Goal: Task Accomplishment & Management: Manage account settings

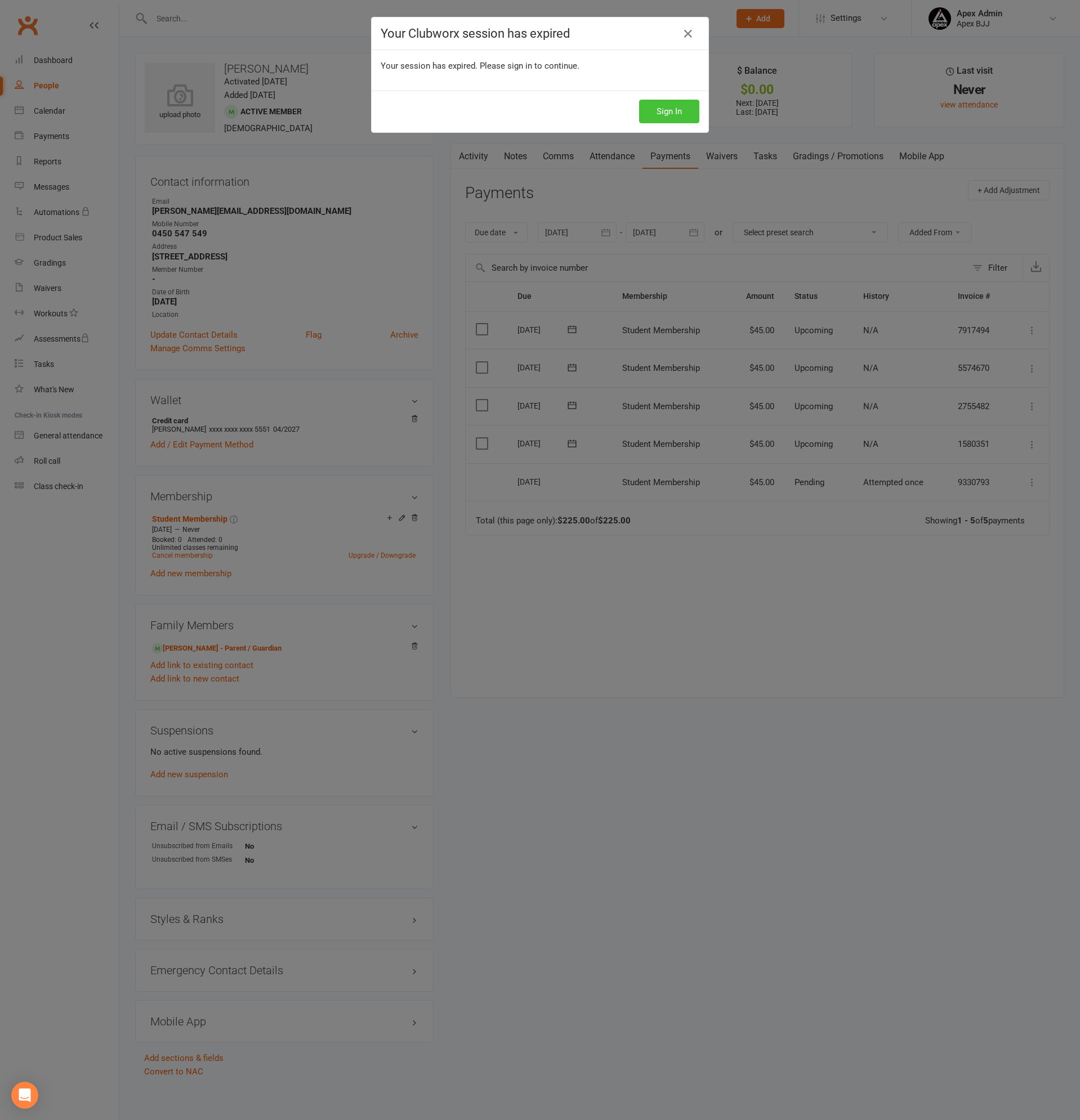
click at [655, 105] on button "Sign In" at bounding box center [669, 112] width 60 height 24
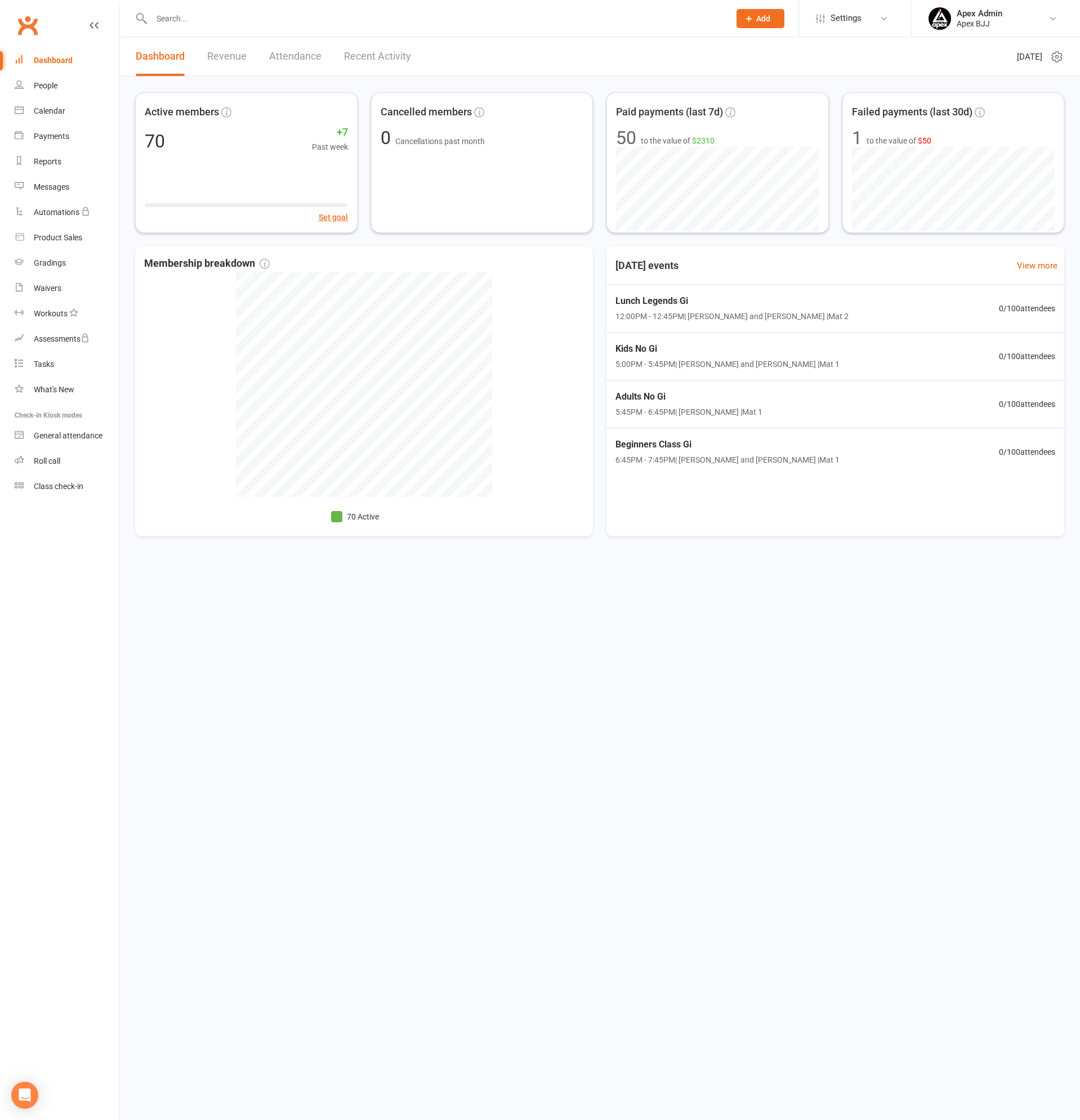
click at [256, 27] on div at bounding box center [429, 18] width 587 height 37
click at [257, 20] on input "text" at bounding box center [435, 18] width 574 height 16
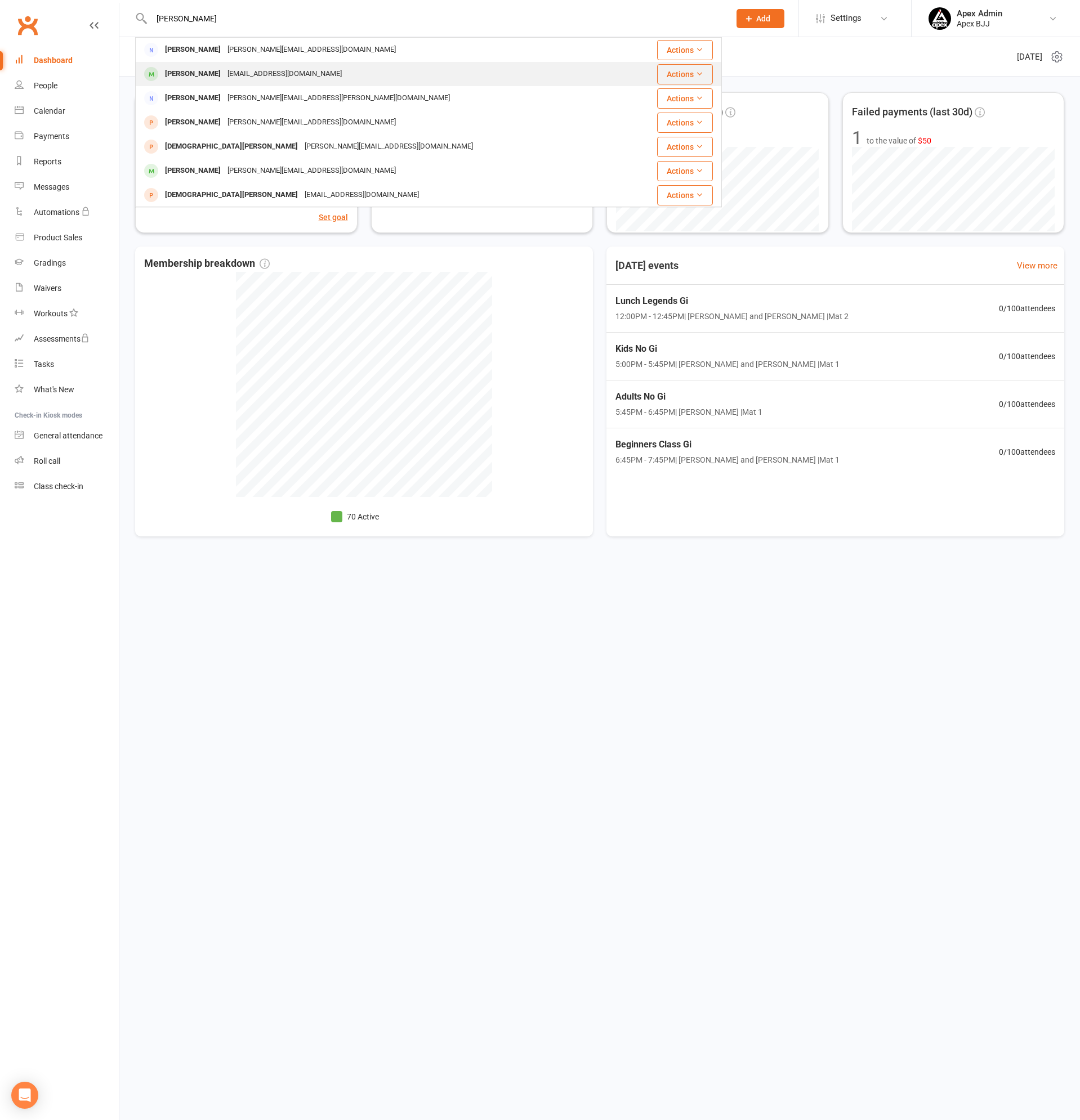
type input "[PERSON_NAME]"
click at [190, 73] on div "[PERSON_NAME]" at bounding box center [192, 74] width 63 height 16
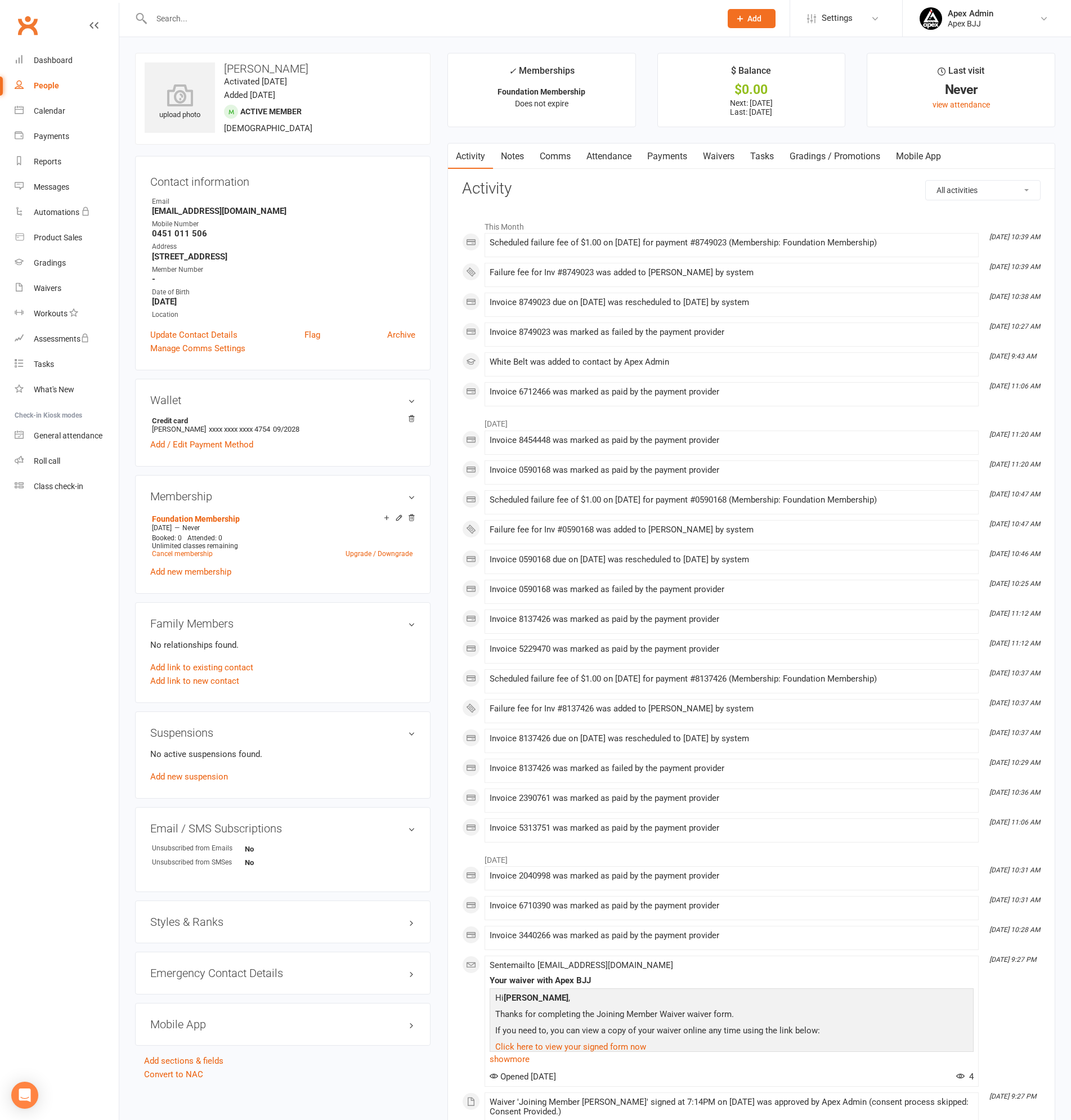
click at [672, 156] on link "Payments" at bounding box center [667, 156] width 56 height 26
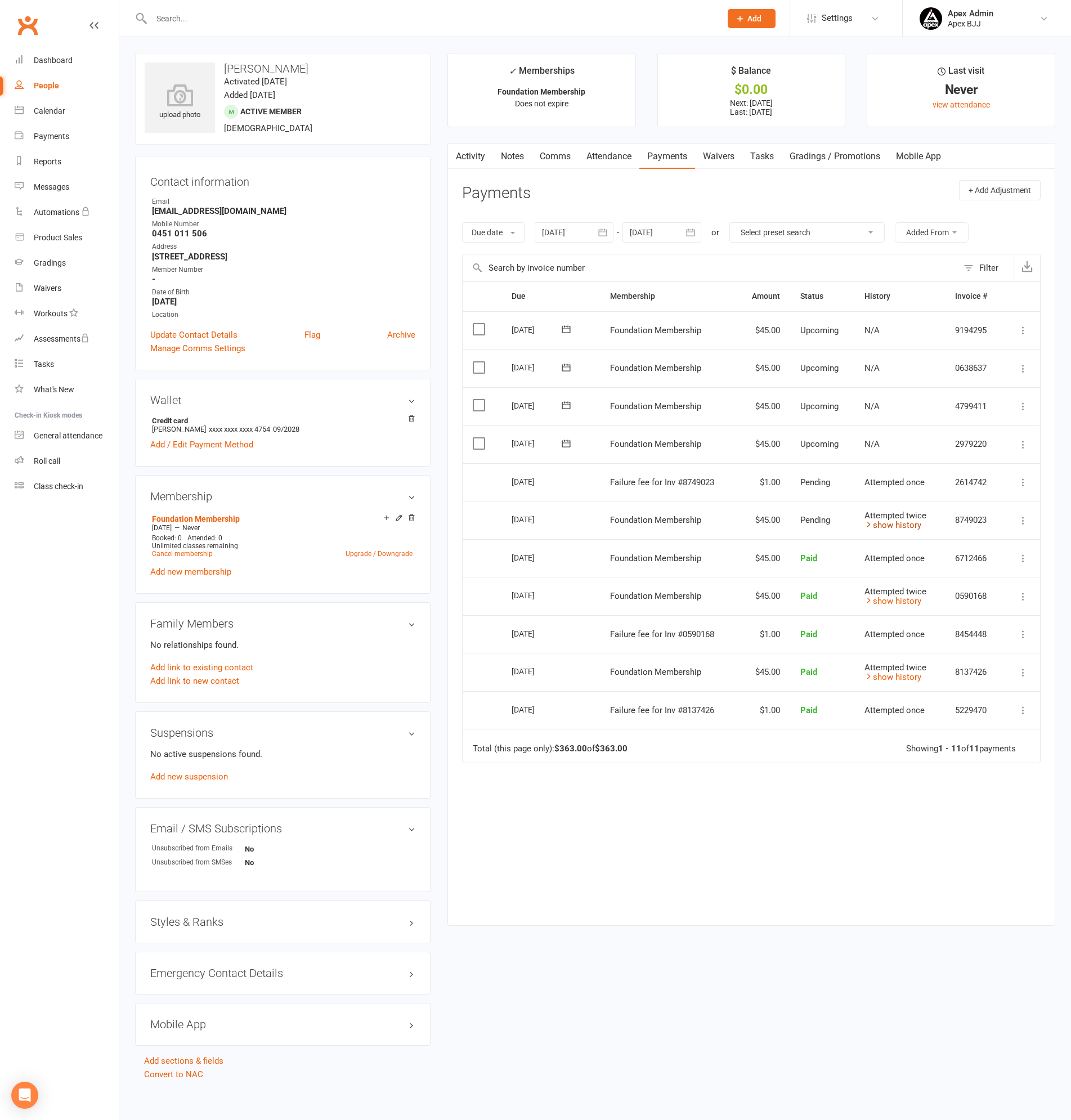
click at [891, 524] on link "show history" at bounding box center [893, 525] width 57 height 10
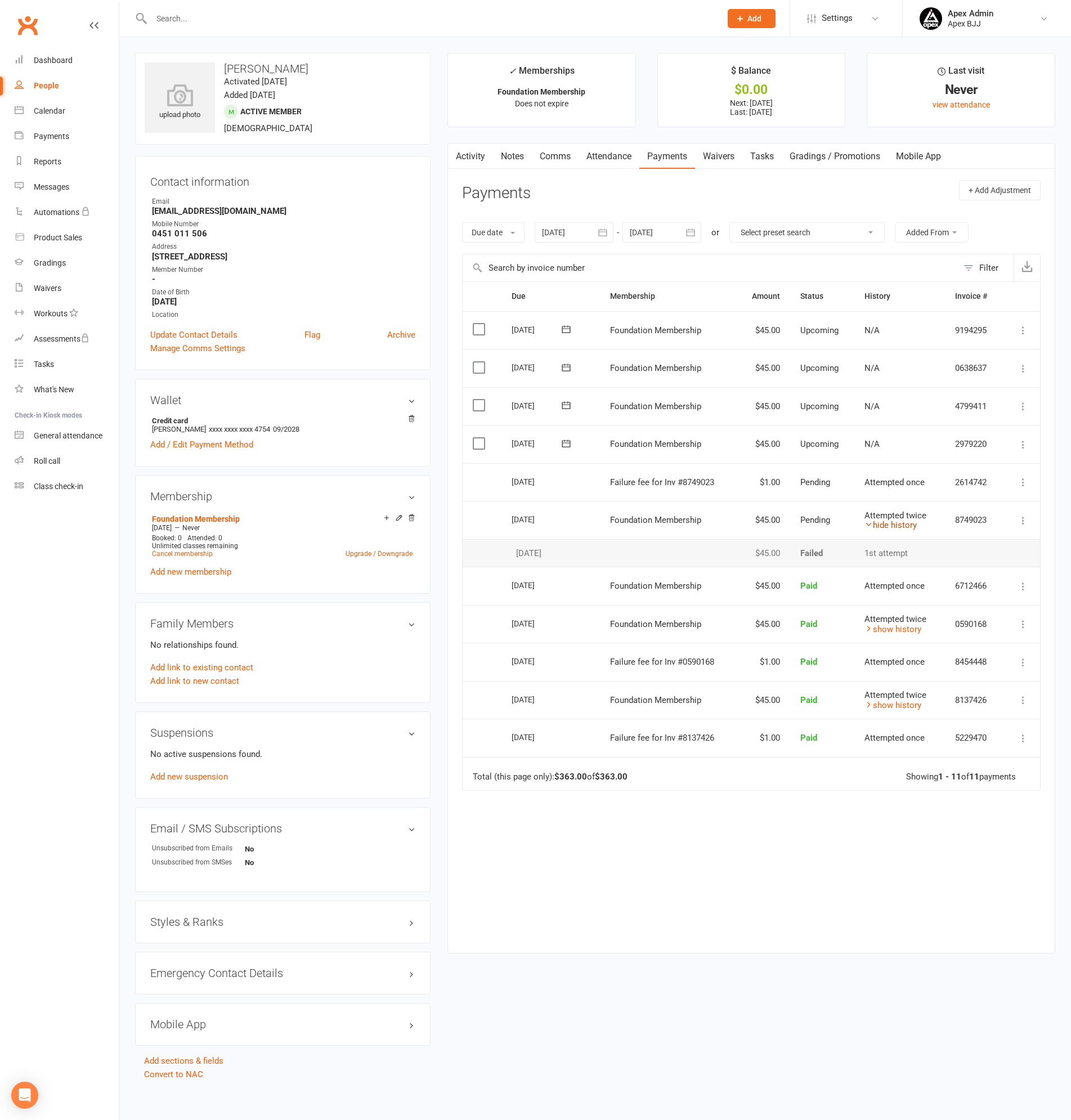
click at [891, 524] on link "hide history" at bounding box center [891, 525] width 52 height 10
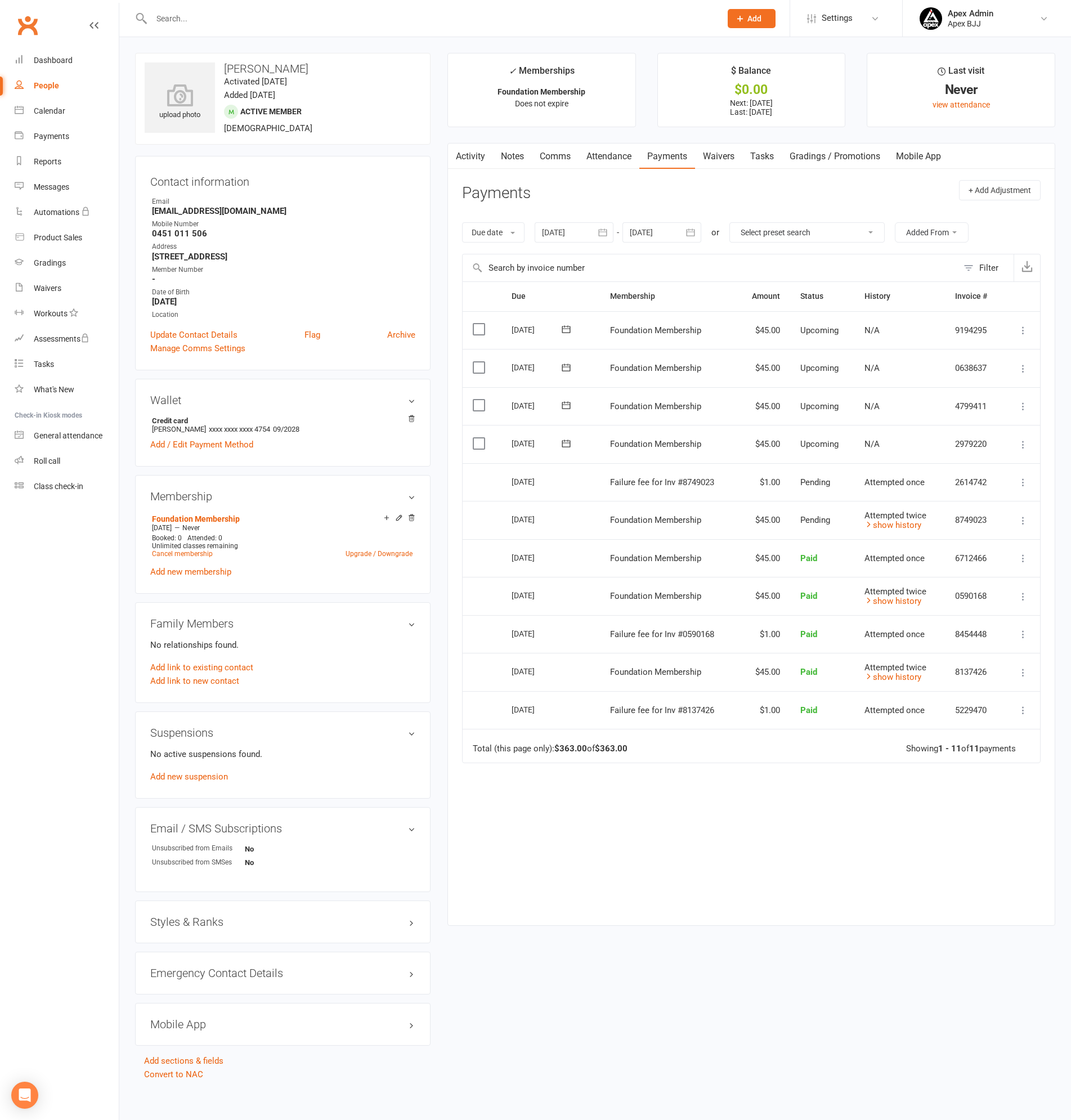
click at [262, 25] on input "text" at bounding box center [430, 18] width 565 height 16
type input "dominc"
click at [234, 45] on div "[EMAIL_ADDRESS][DOMAIN_NAME]" at bounding box center [284, 50] width 121 height 16
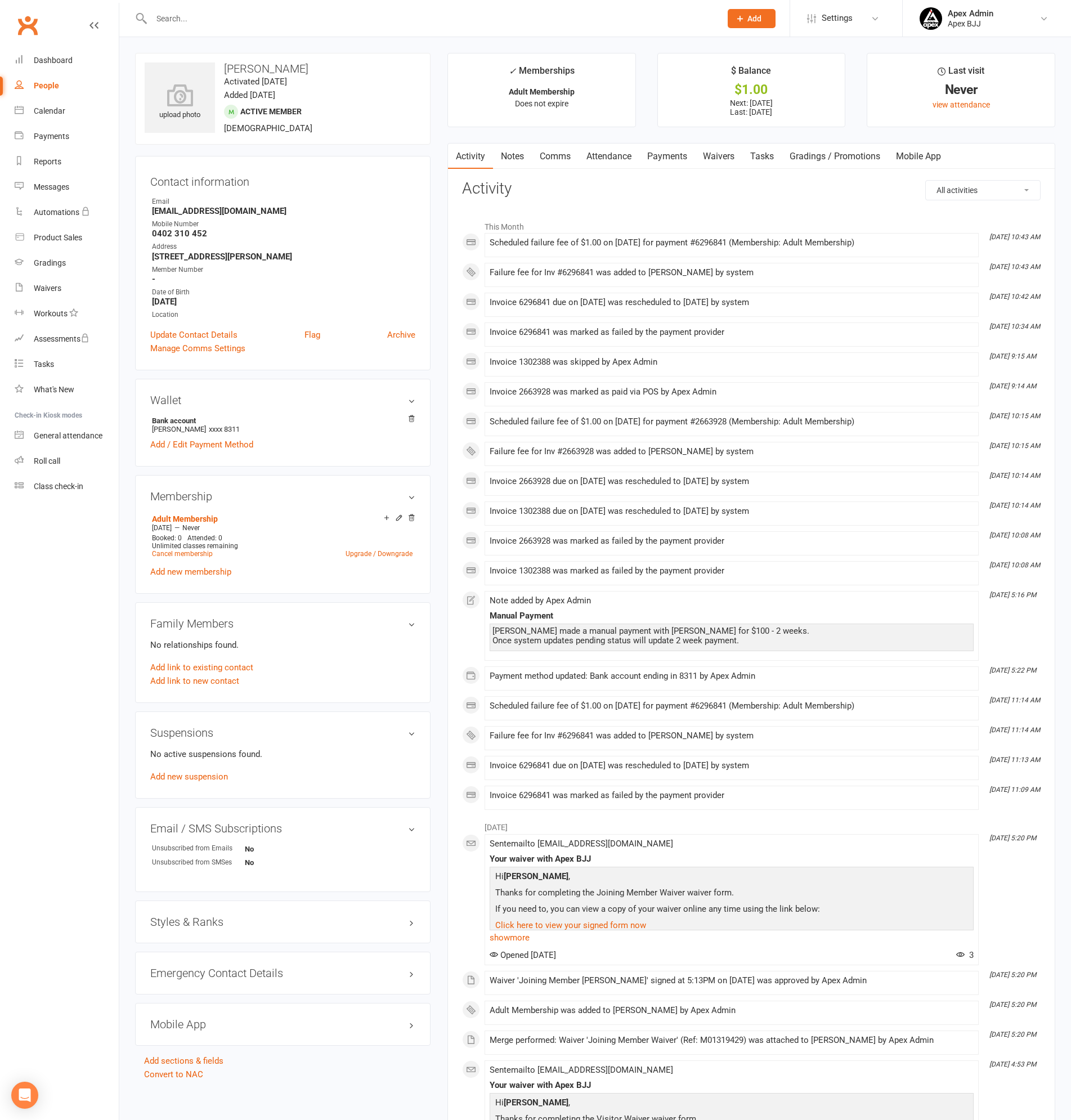
click at [679, 151] on link "Payments" at bounding box center [667, 156] width 56 height 26
click at [0, 0] on div "Loading" at bounding box center [0, 0] width 0 height 0
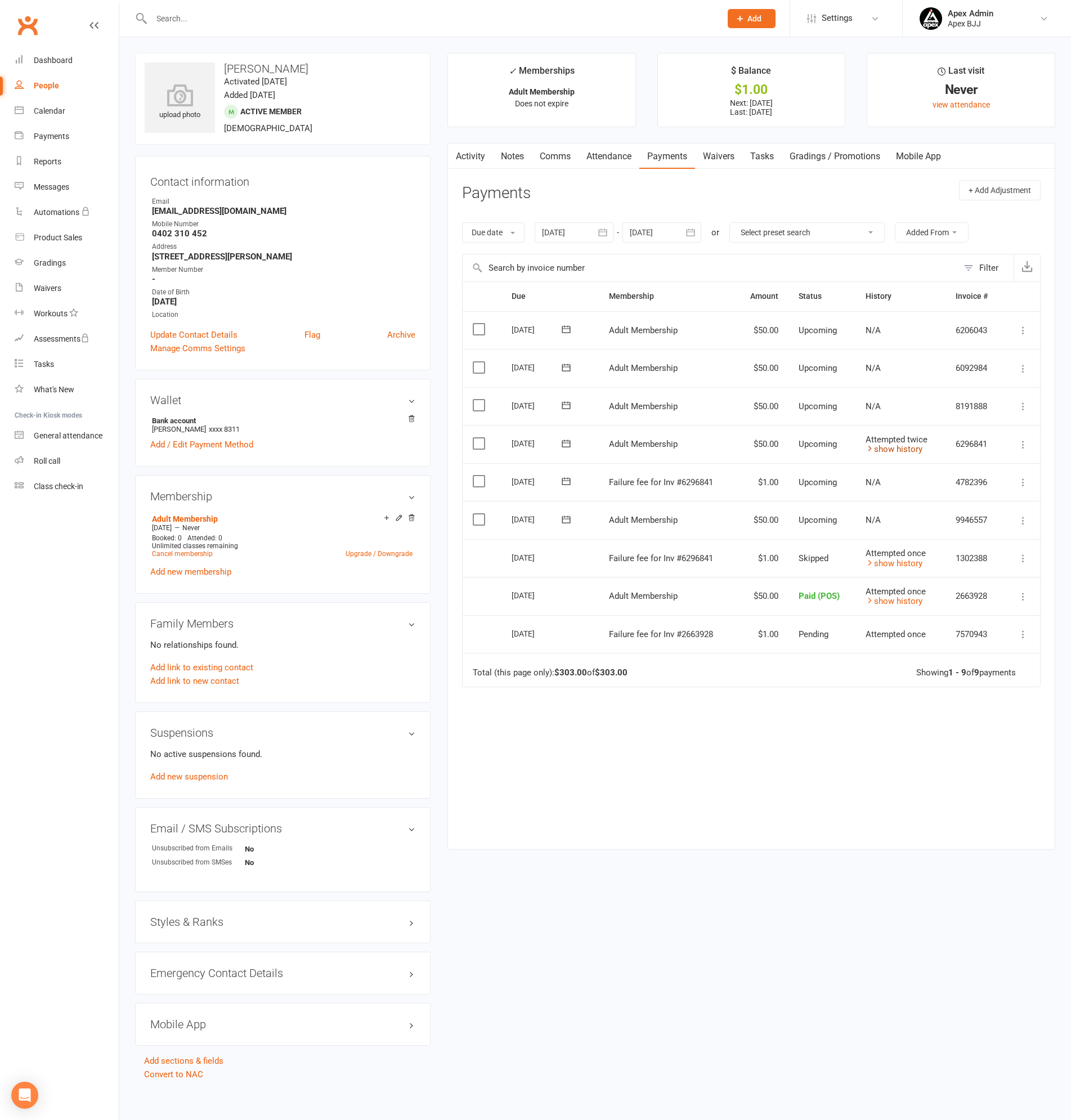
click at [896, 448] on link "show history" at bounding box center [894, 449] width 57 height 10
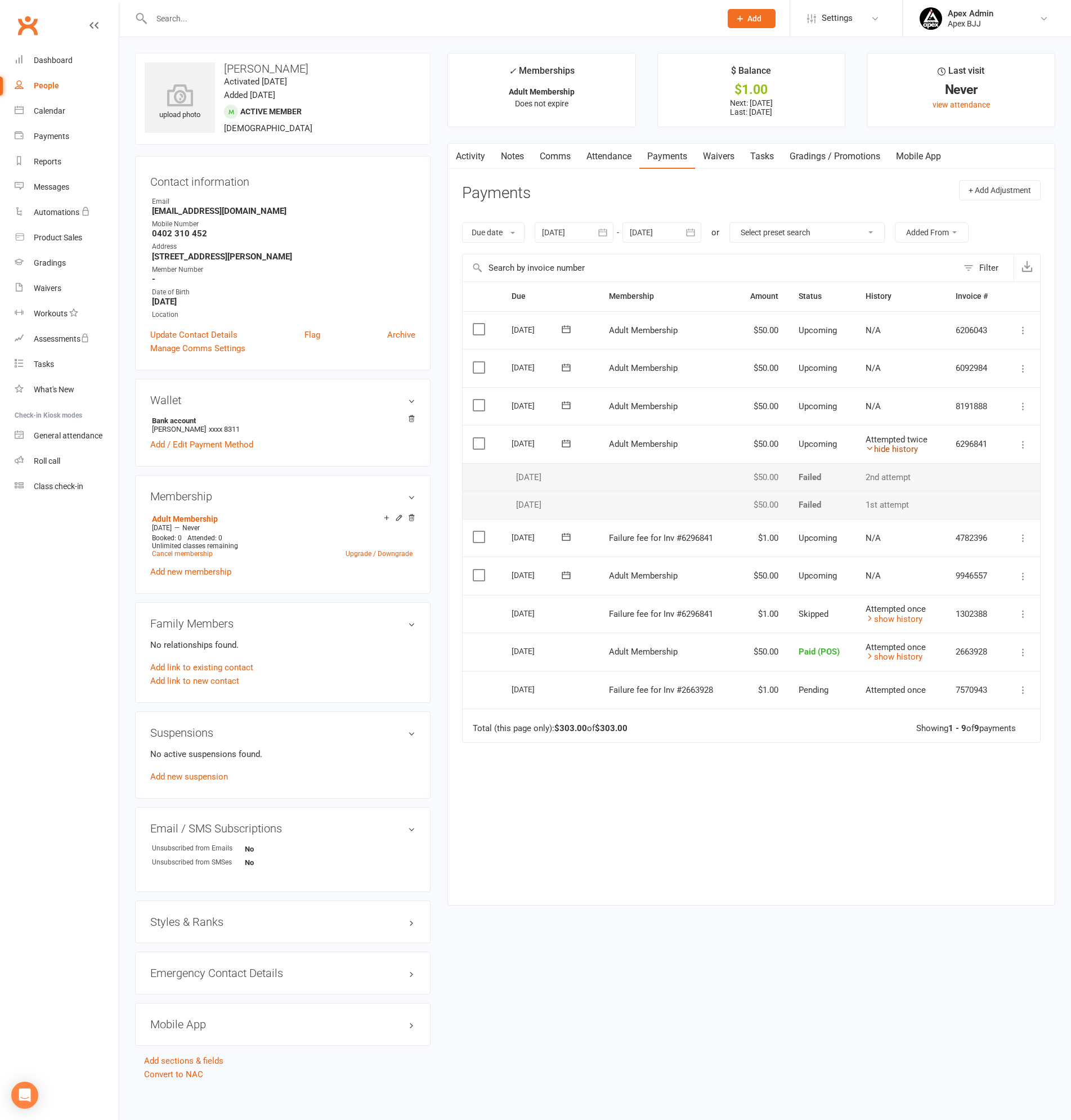
click at [896, 448] on link "hide history" at bounding box center [892, 449] width 52 height 10
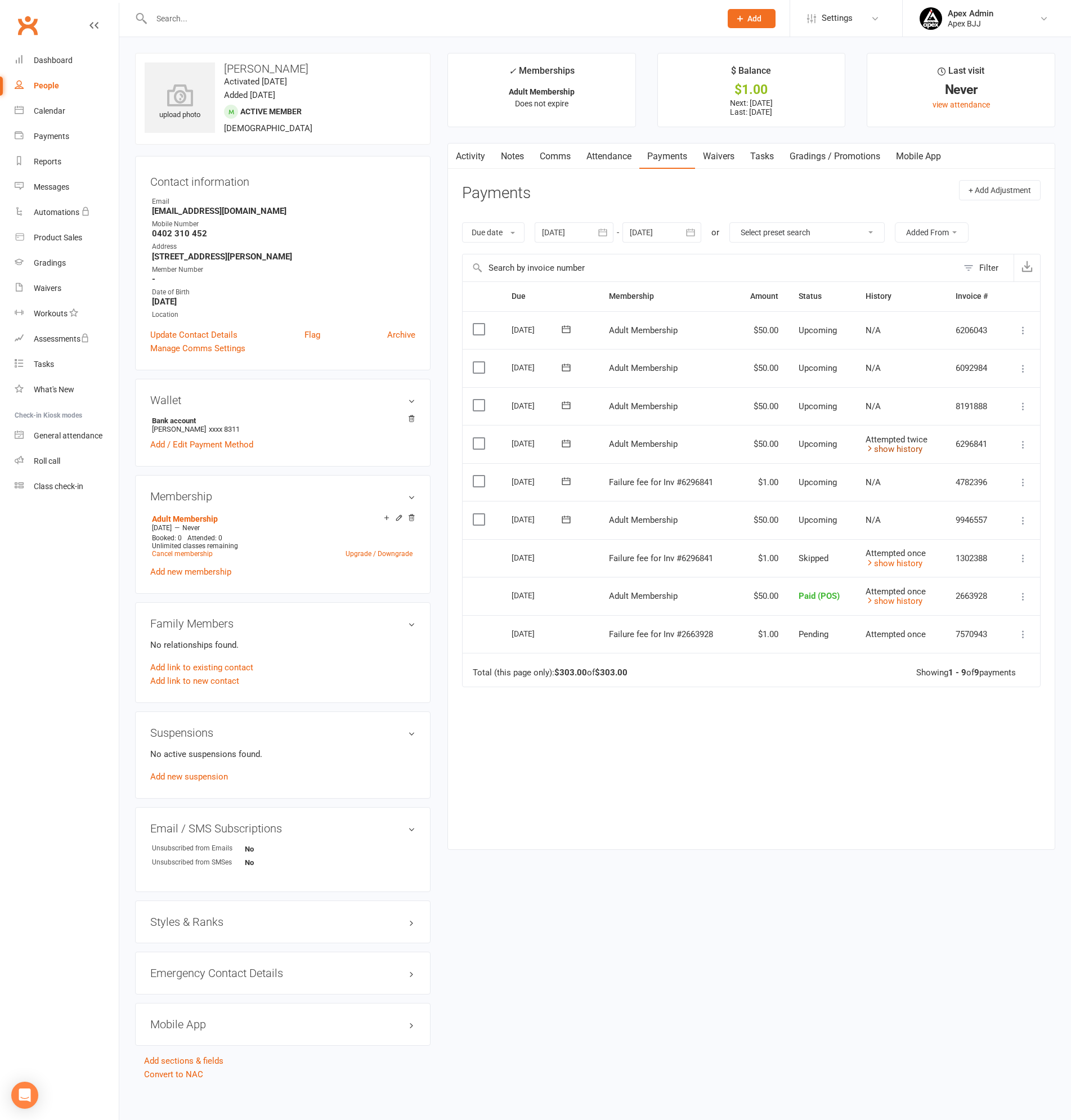
click at [896, 448] on link "show history" at bounding box center [894, 449] width 57 height 10
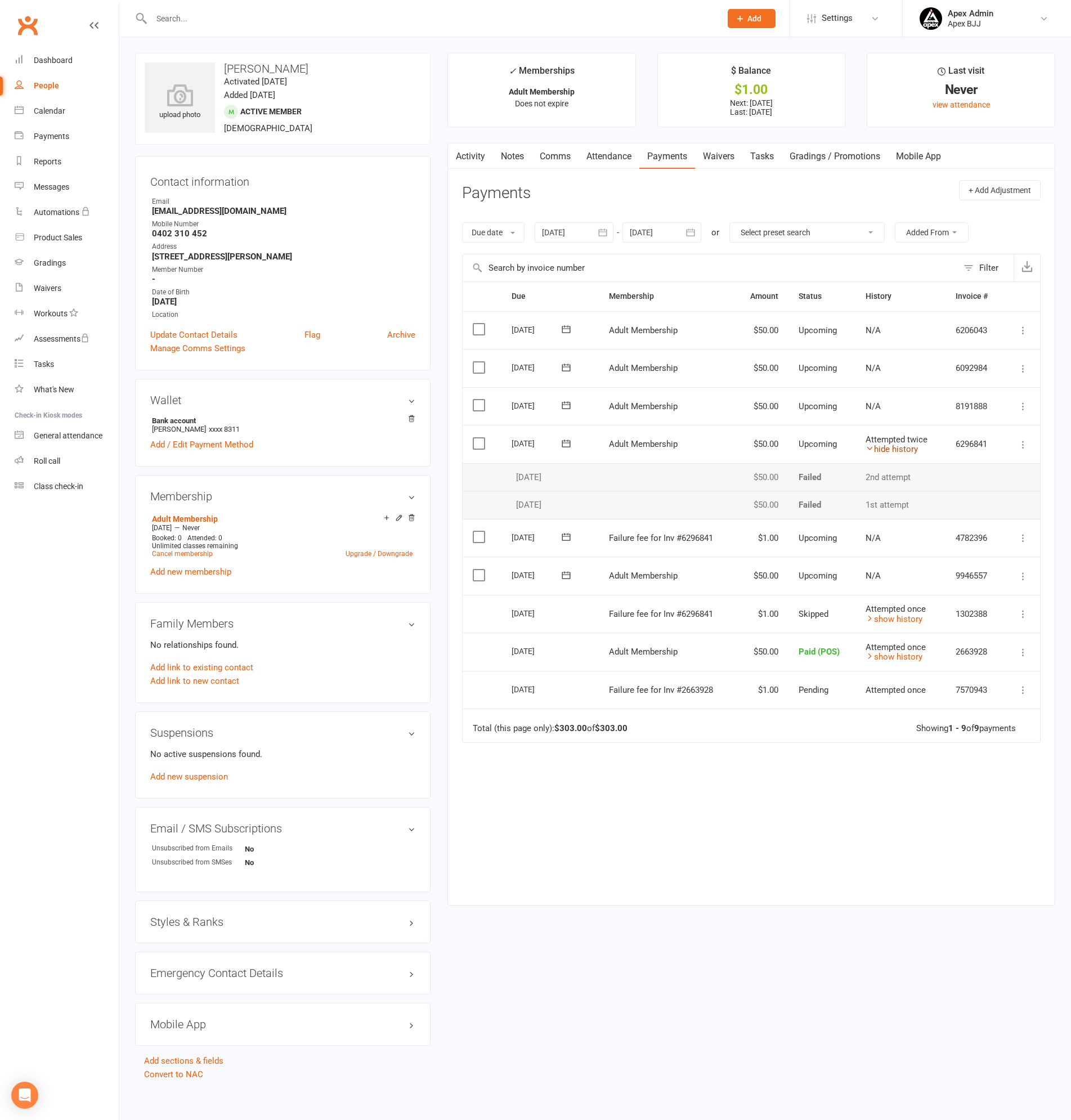
click at [896, 448] on link "hide history" at bounding box center [892, 449] width 52 height 10
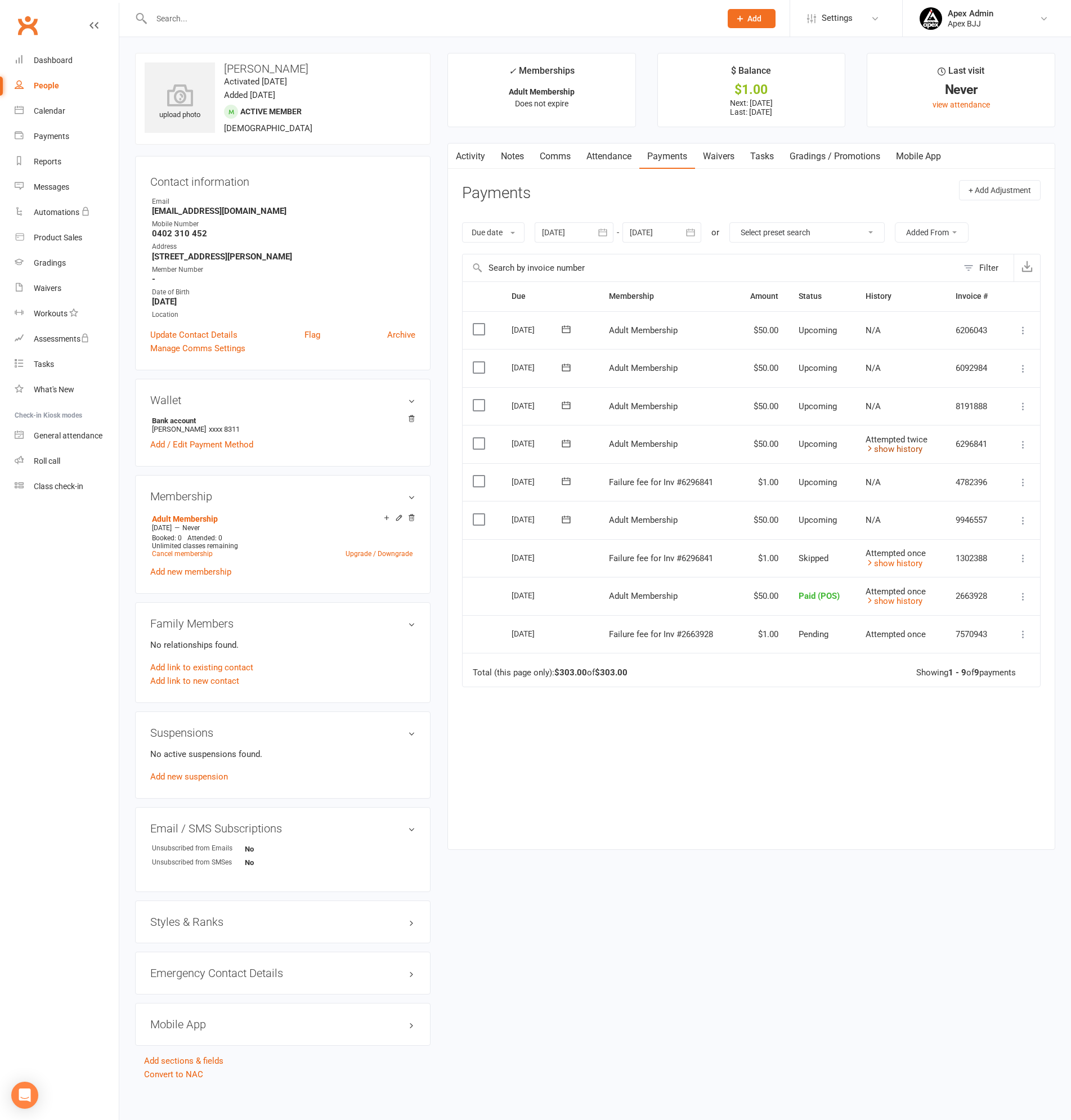
click at [889, 447] on link "show history" at bounding box center [894, 449] width 57 height 10
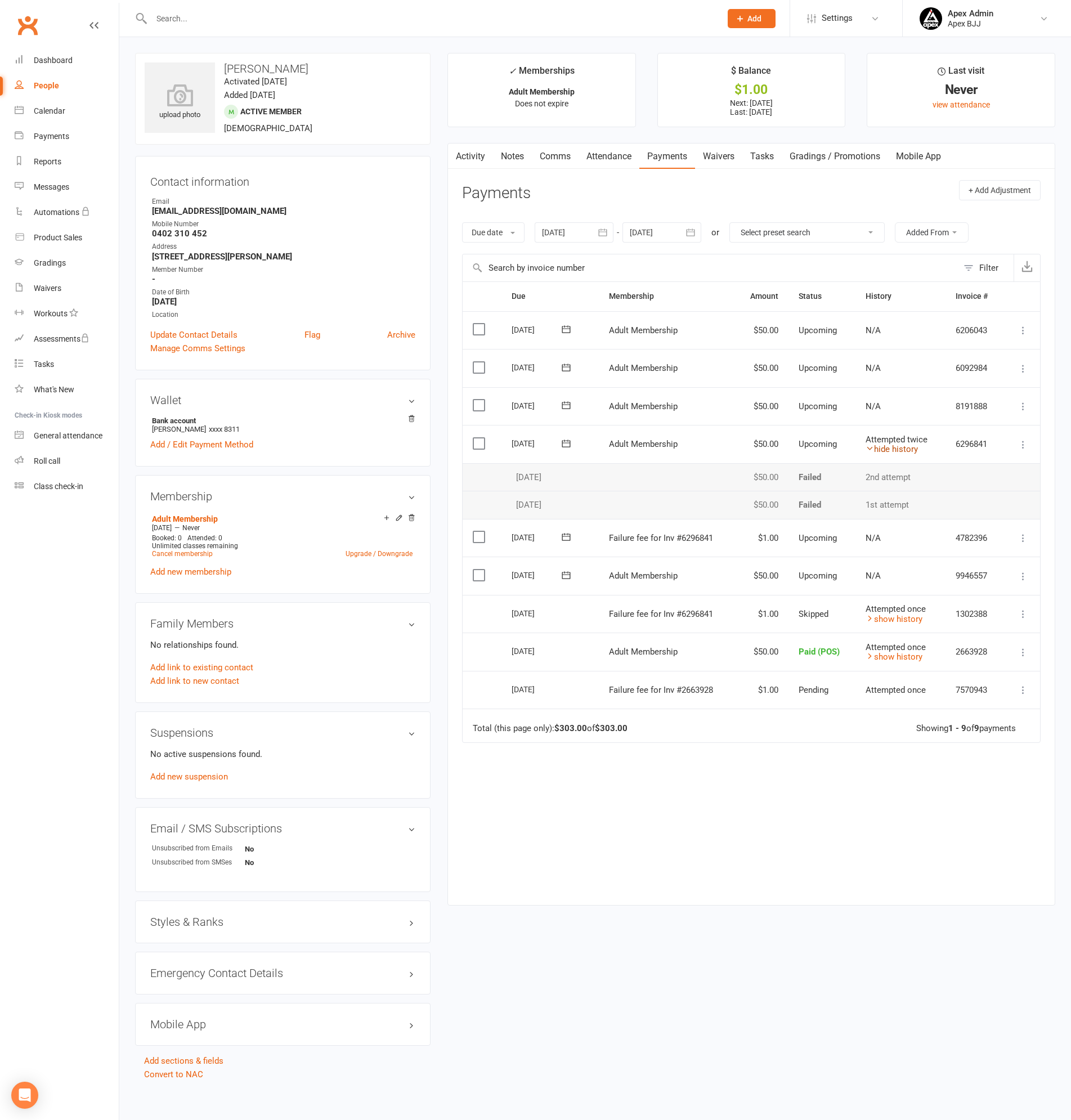
click at [889, 447] on link "hide history" at bounding box center [892, 449] width 52 height 10
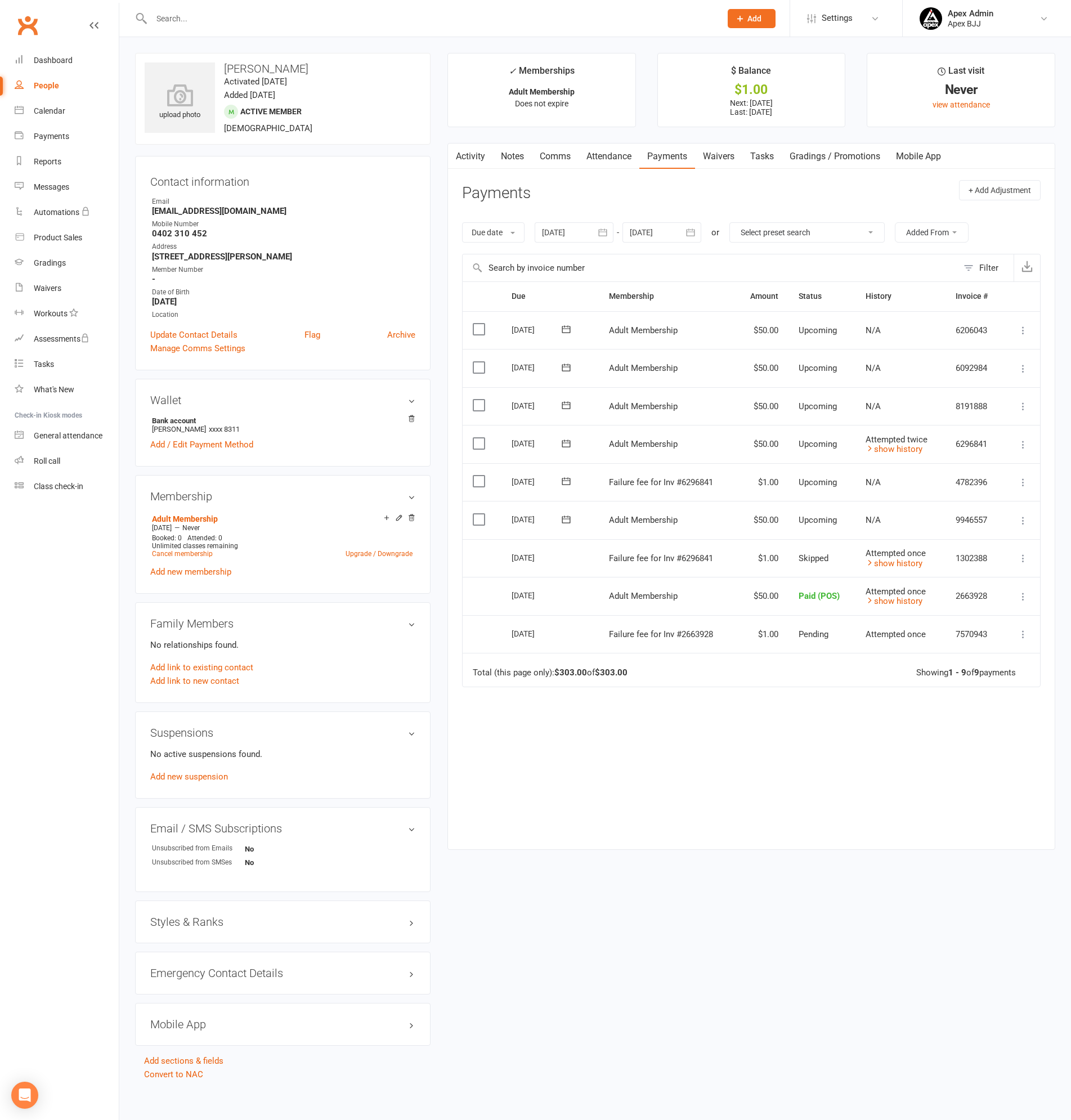
click at [1023, 523] on icon at bounding box center [1023, 520] width 11 height 11
click at [942, 566] on link "Mark as Paid (POS)" at bounding box center [963, 565] width 133 height 22
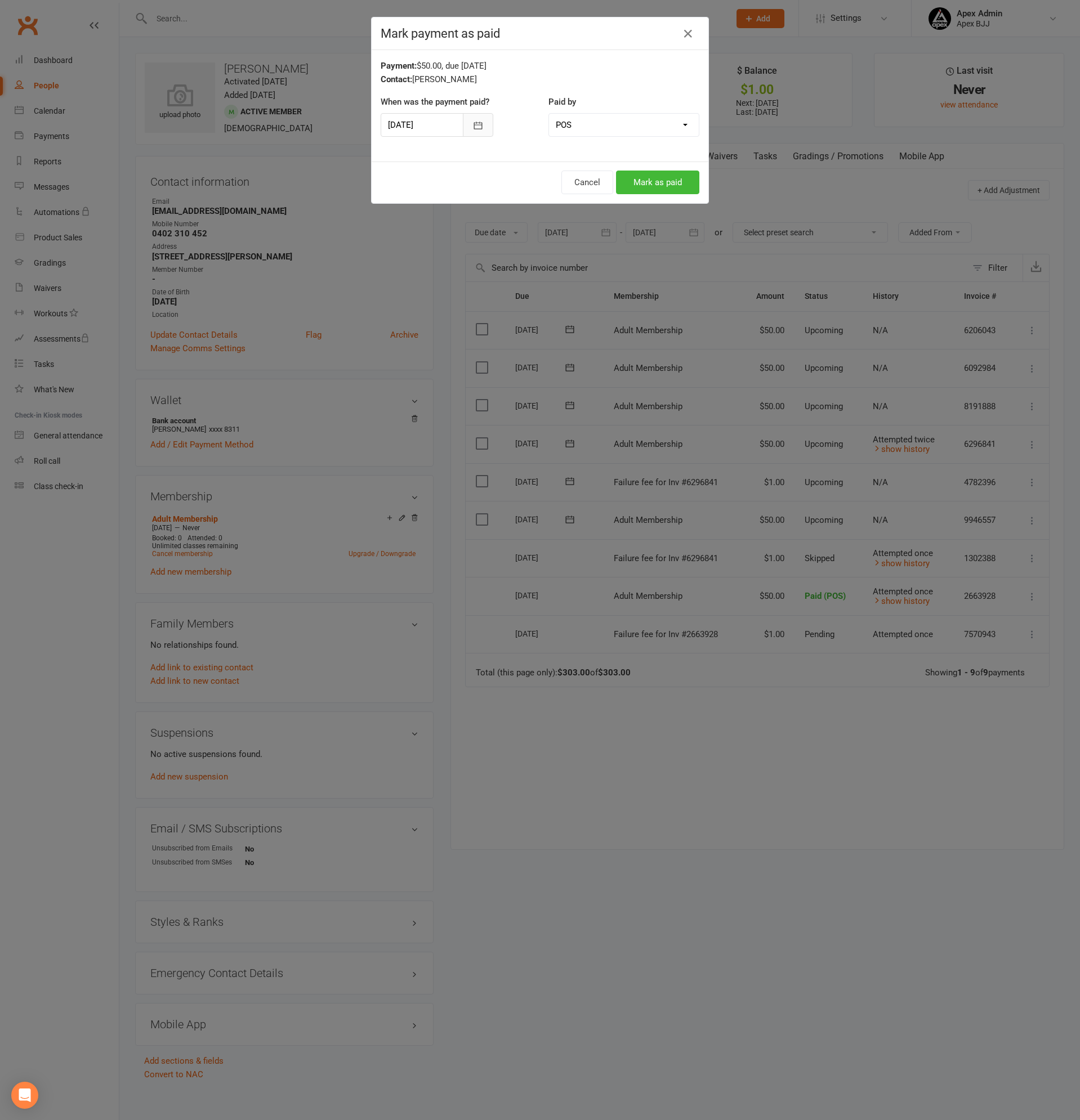
click at [472, 122] on icon "button" at bounding box center [478, 125] width 11 height 11
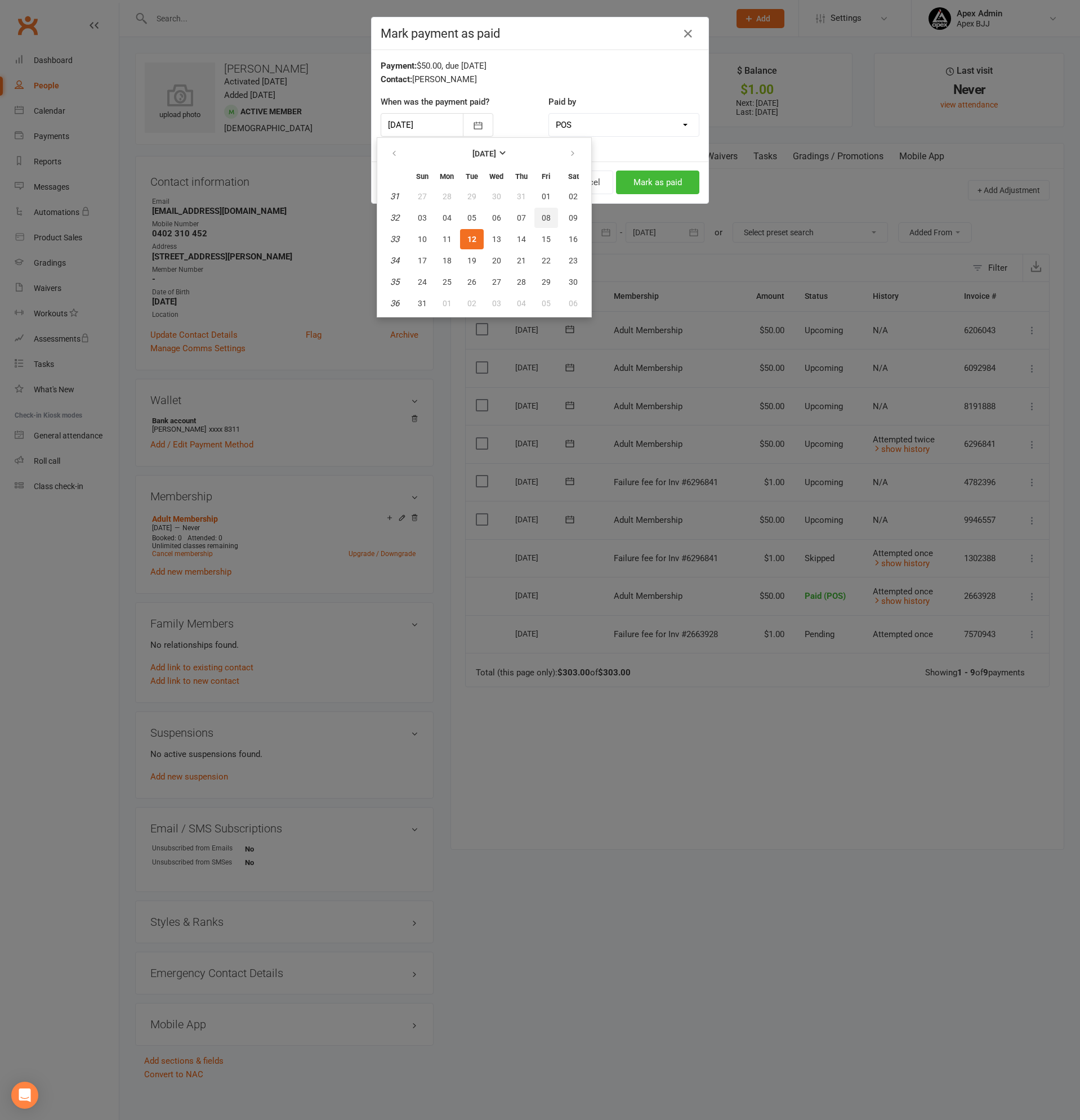
click at [545, 221] on span "08" at bounding box center [546, 218] width 9 height 9
type input "[DATE]"
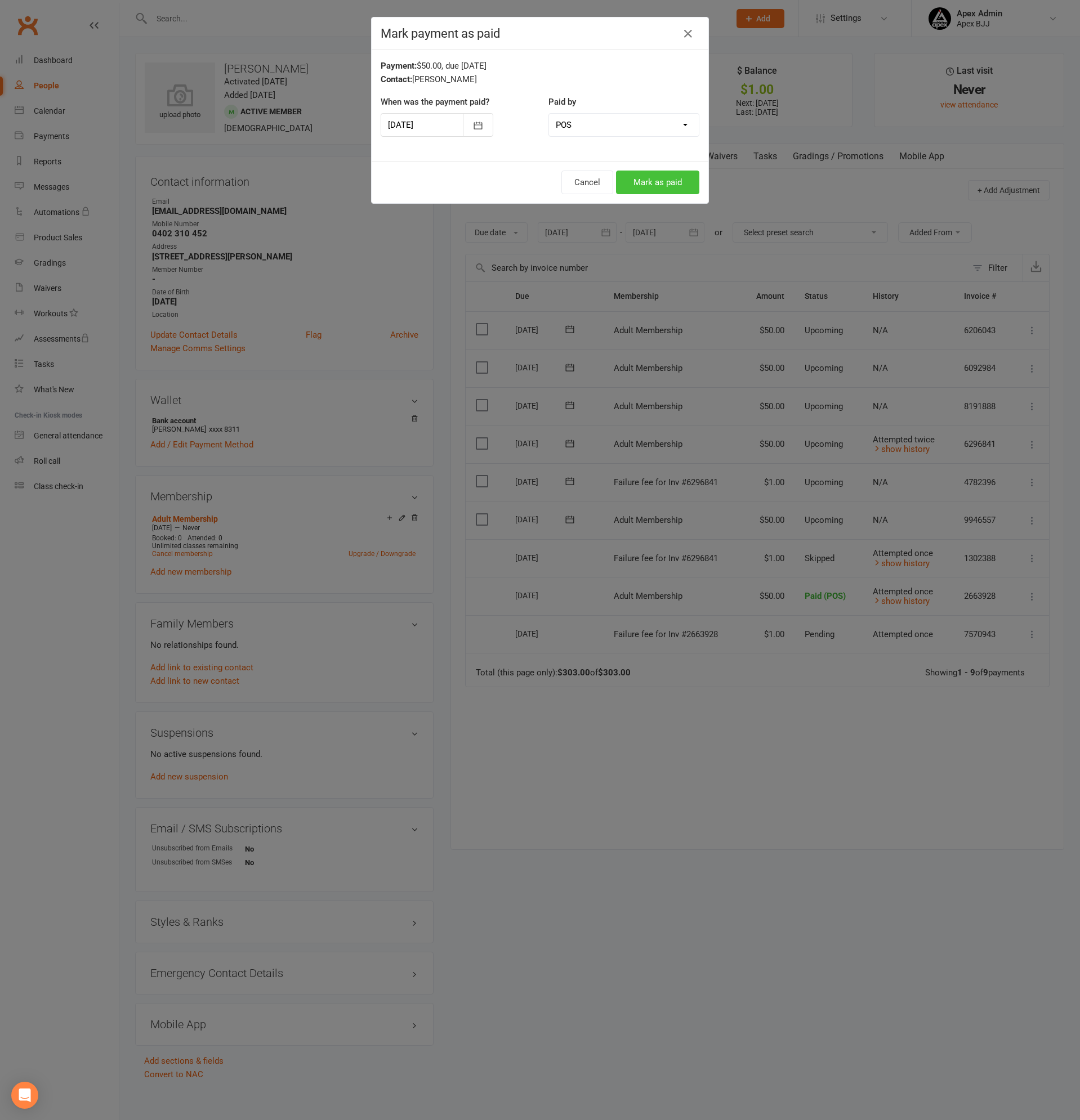
click at [665, 182] on button "Mark as paid" at bounding box center [658, 182] width 83 height 24
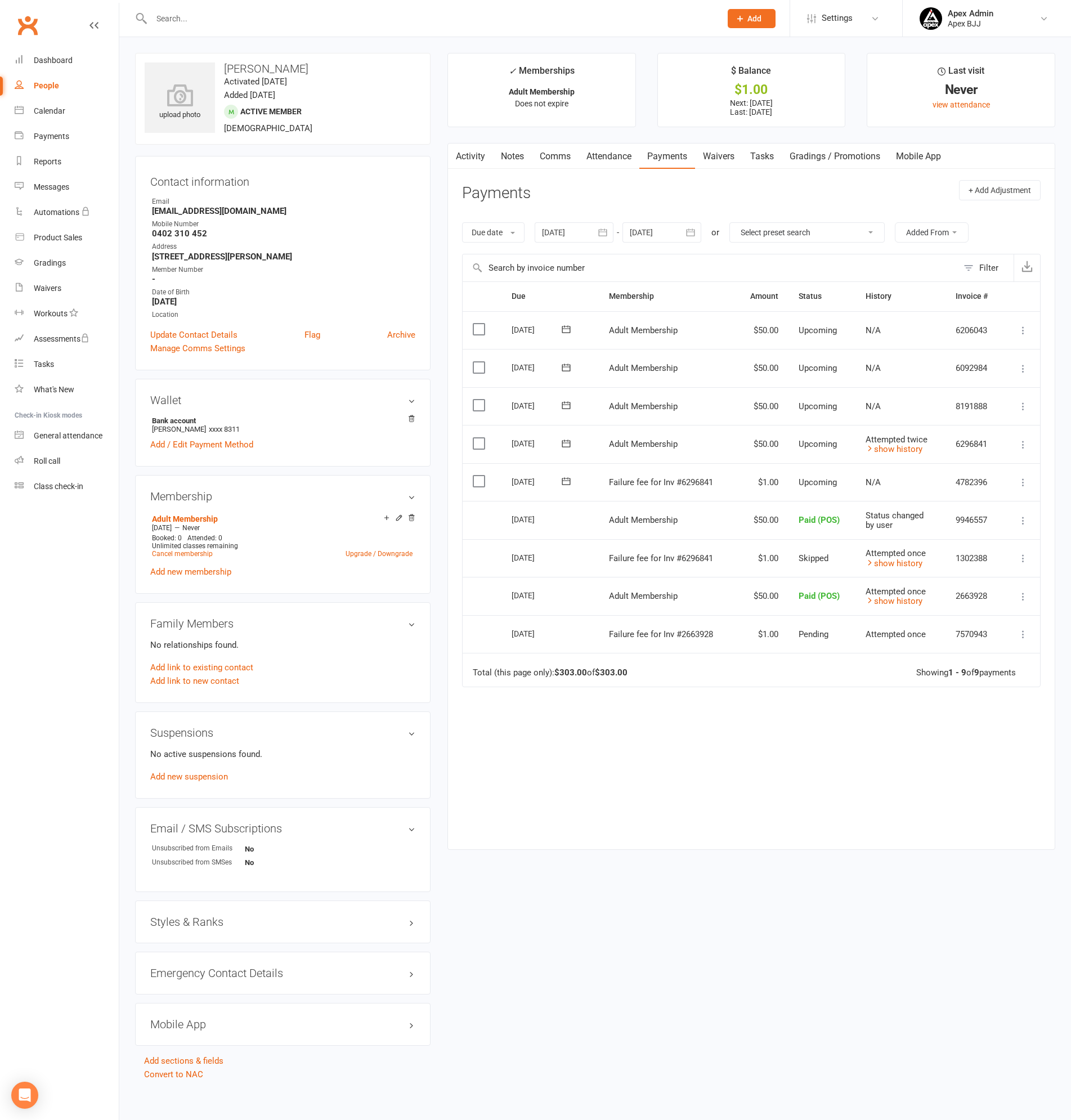
click at [1024, 482] on icon at bounding box center [1023, 482] width 11 height 11
click at [938, 571] on link "Skip" at bounding box center [974, 572] width 112 height 22
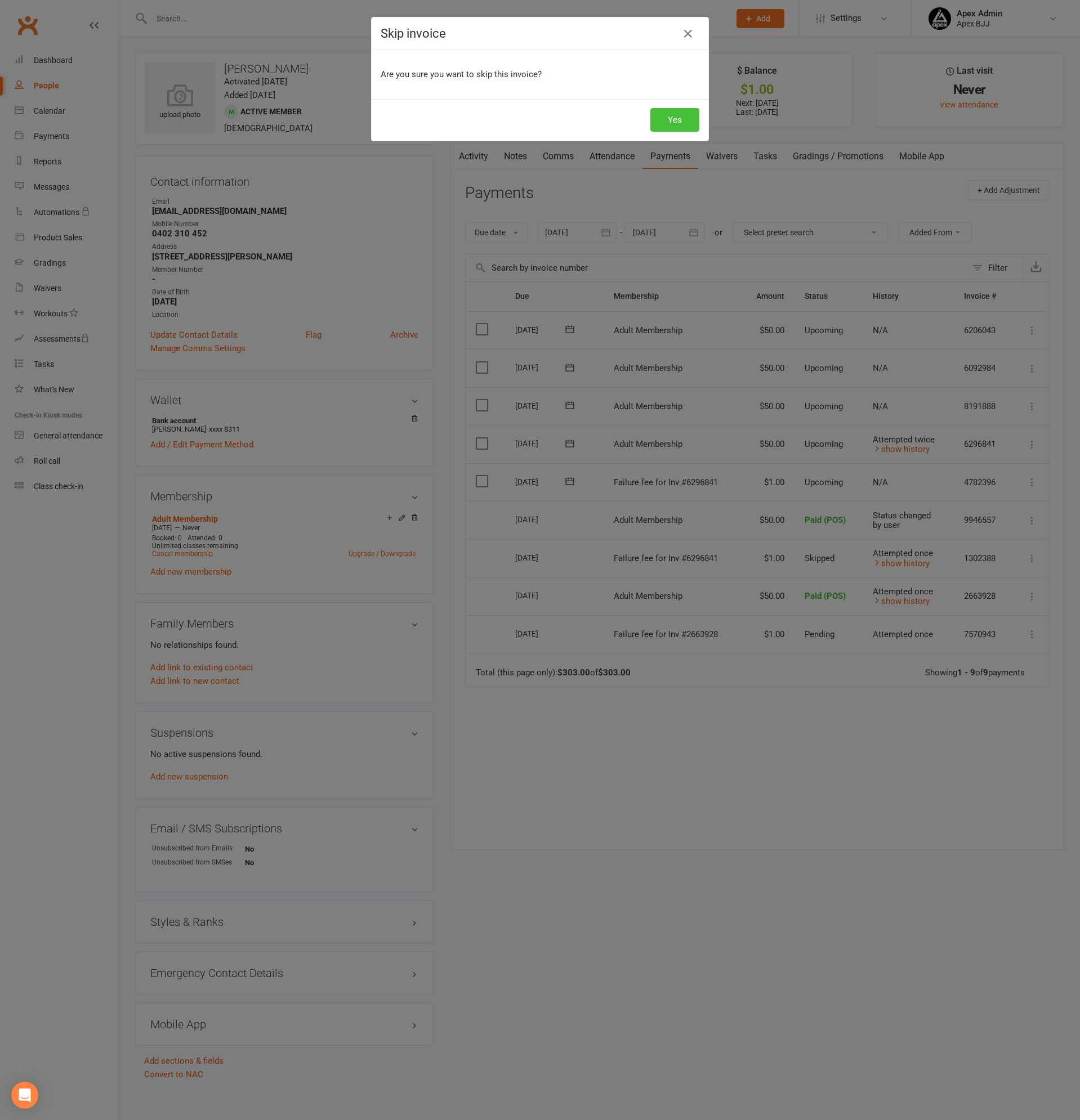
click at [661, 115] on button "Yes" at bounding box center [674, 120] width 49 height 24
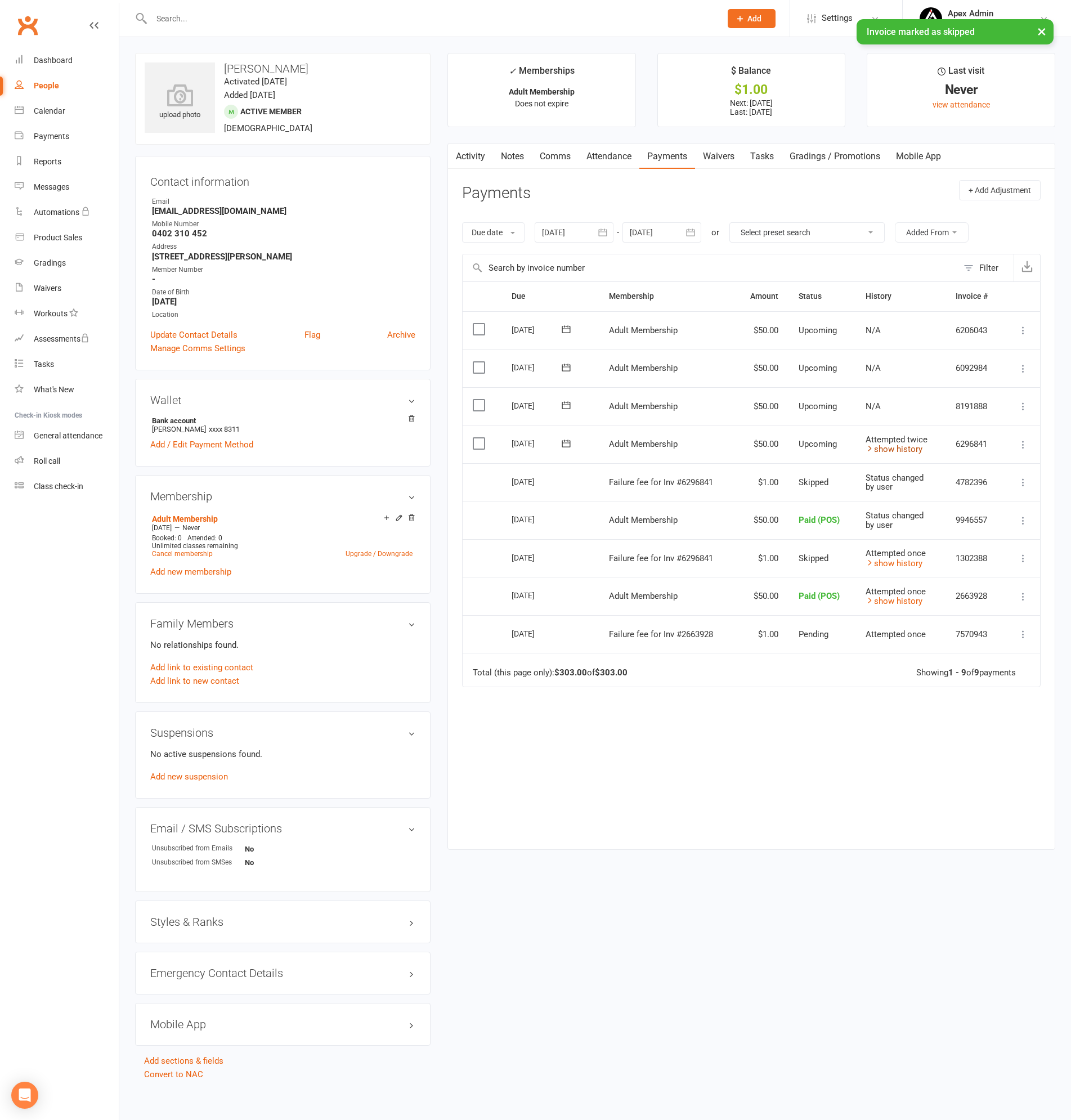
click at [906, 447] on link "show history" at bounding box center [894, 449] width 57 height 10
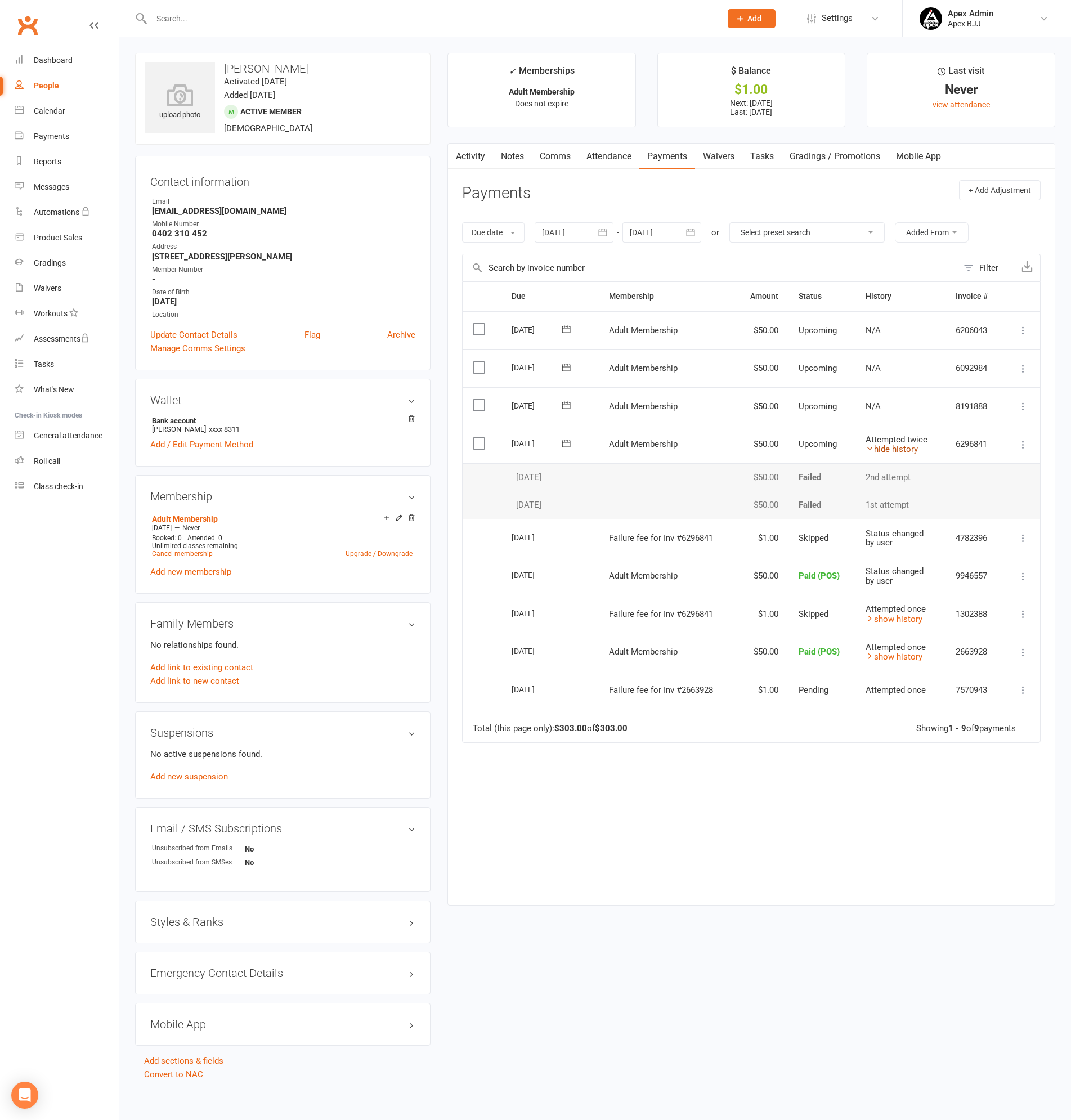
click at [906, 447] on link "hide history" at bounding box center [892, 449] width 52 height 10
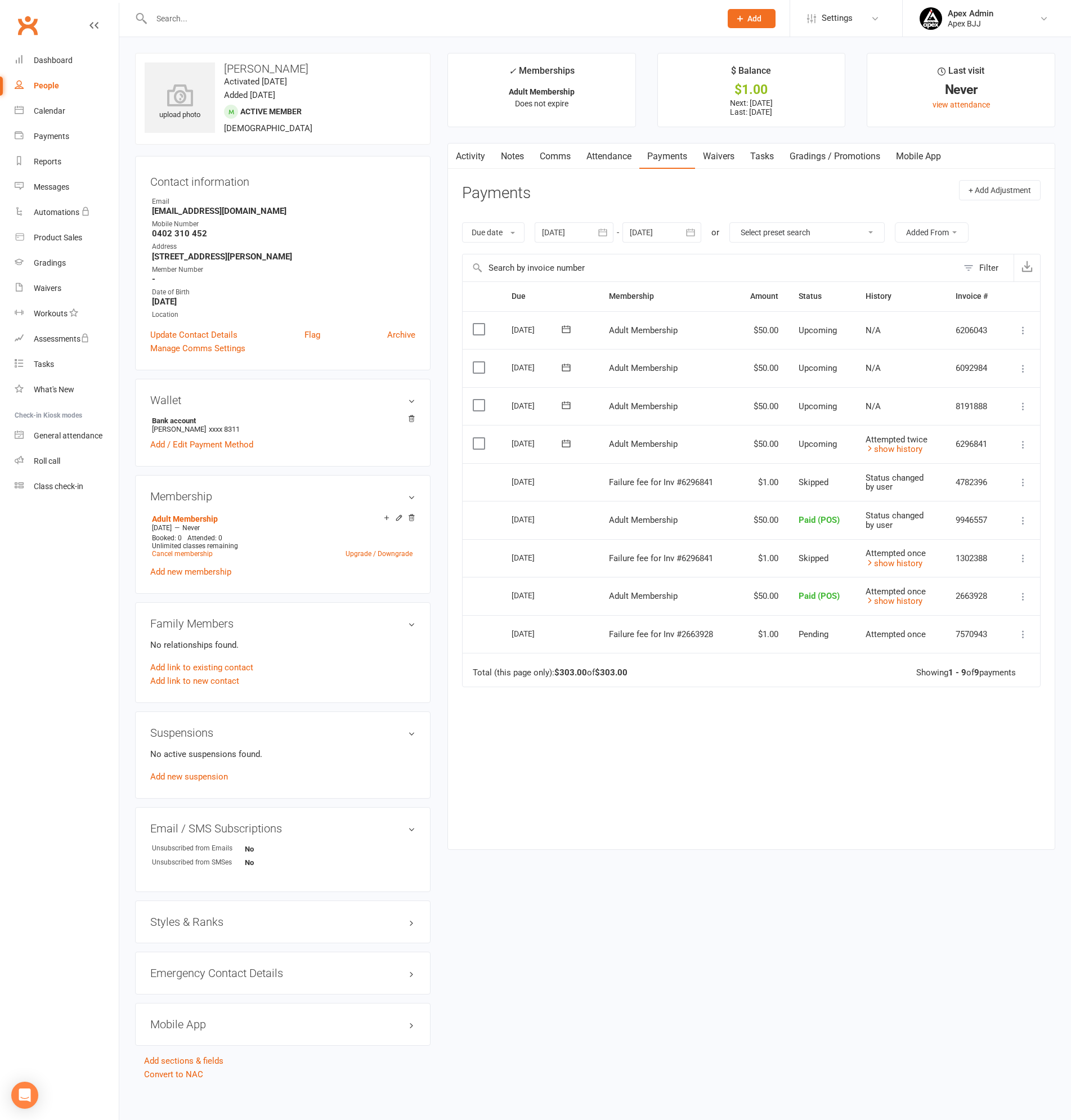
click at [411, 729] on h3 "Suspensions" at bounding box center [282, 733] width 265 height 12
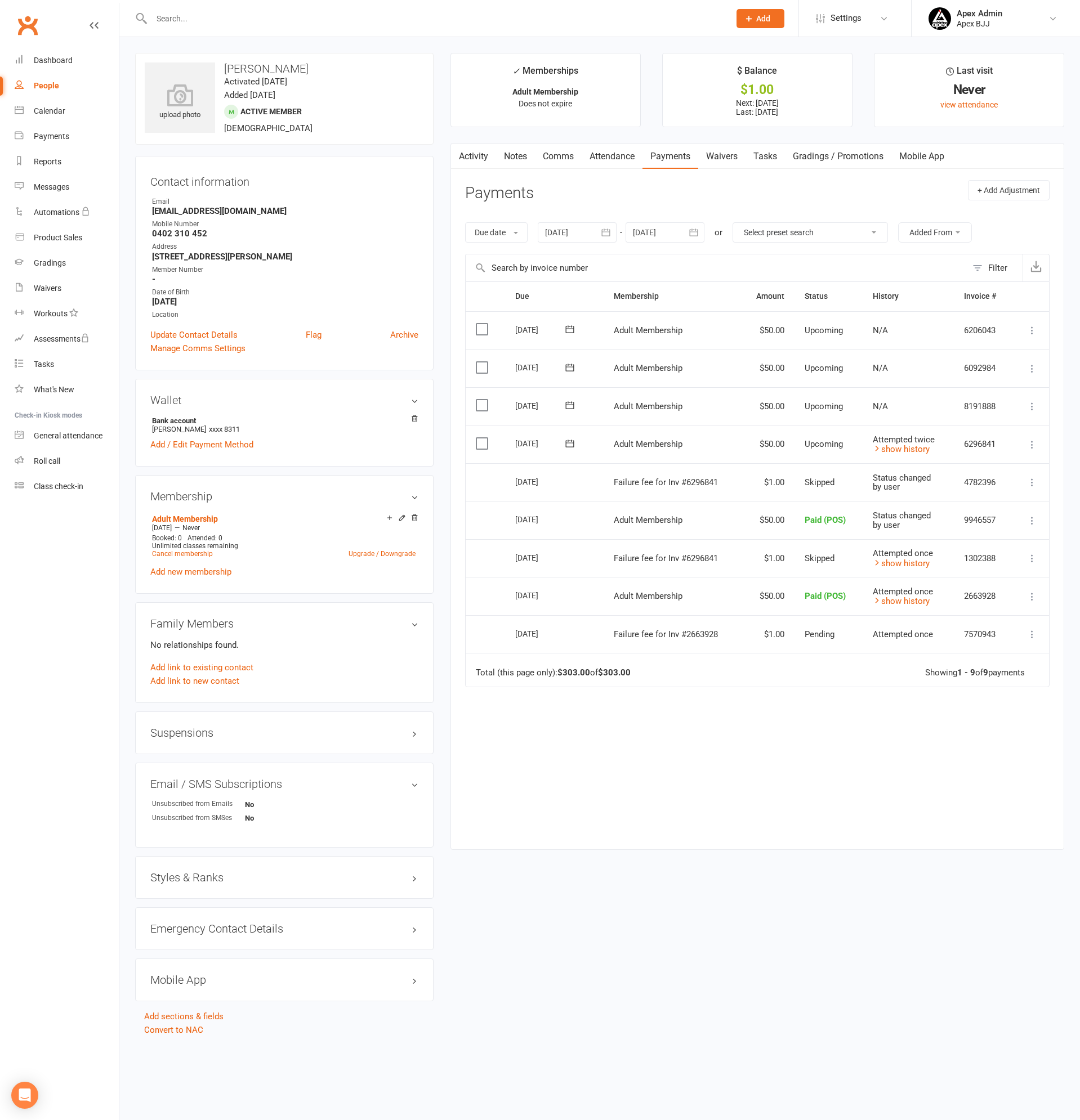
click at [411, 729] on h3 "Suspensions" at bounding box center [284, 733] width 268 height 12
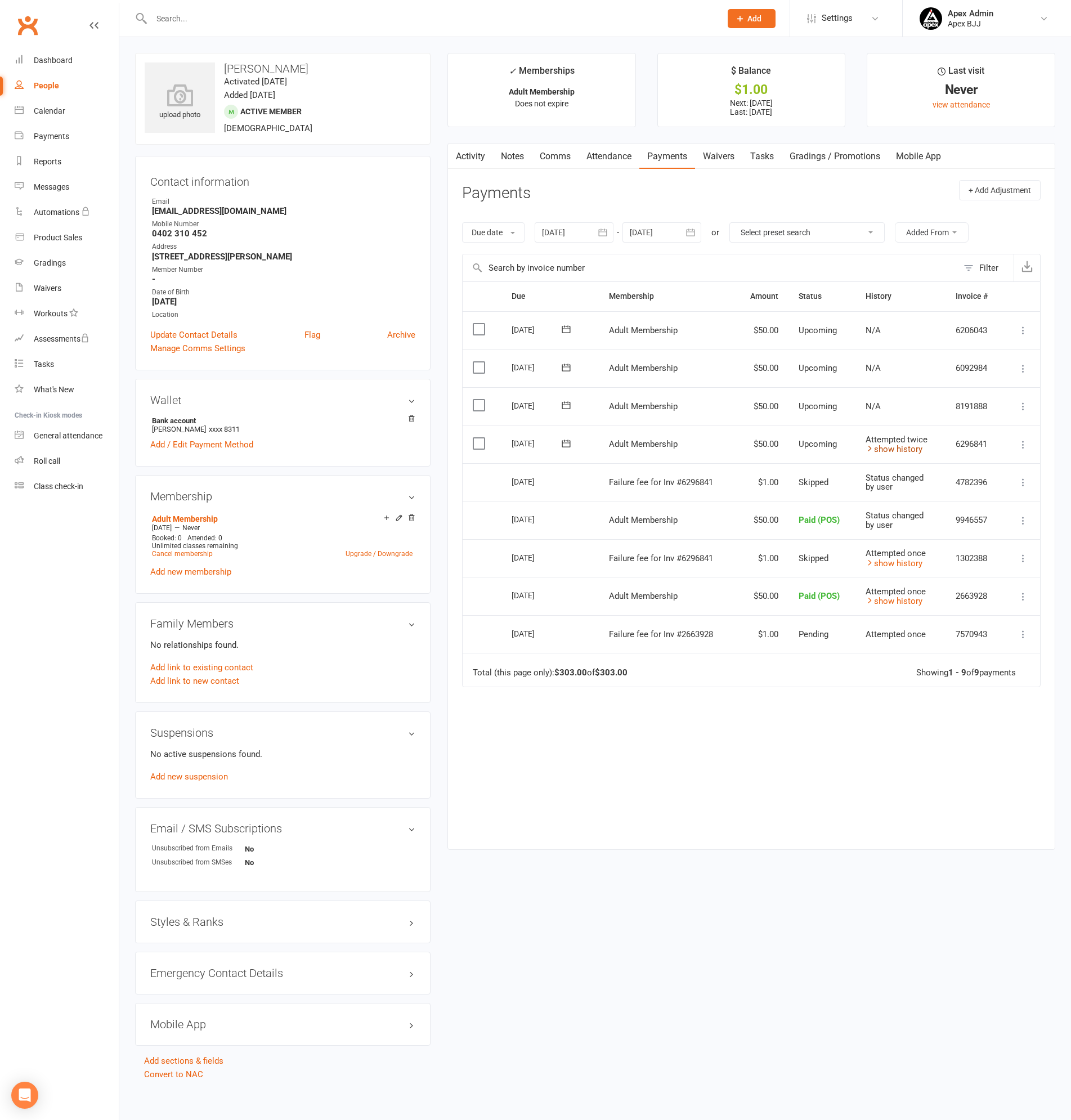
click at [908, 451] on link "show history" at bounding box center [894, 449] width 57 height 10
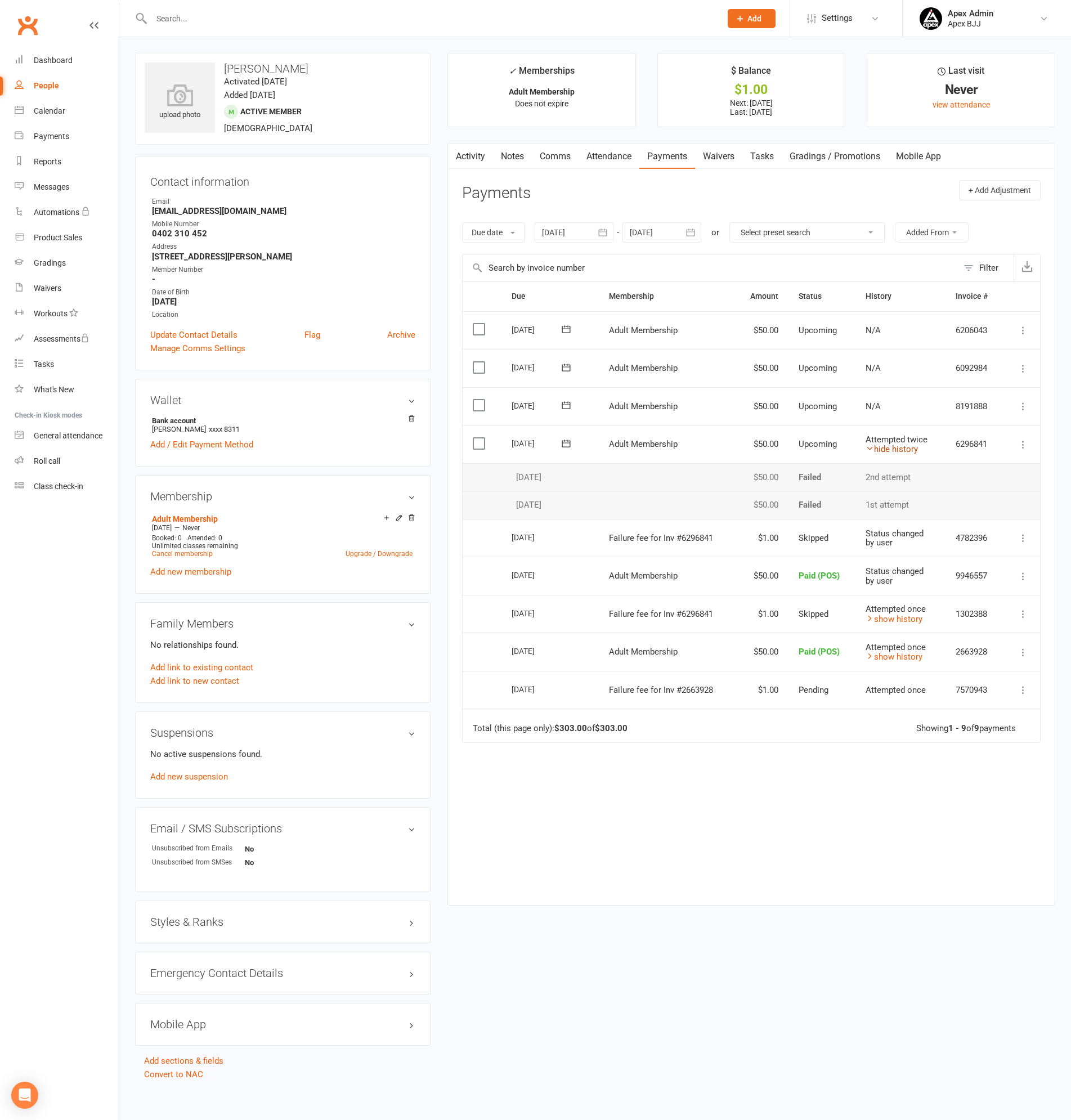
click at [907, 450] on link "hide history" at bounding box center [892, 449] width 52 height 10
